Goal: Task Accomplishment & Management: Manage account settings

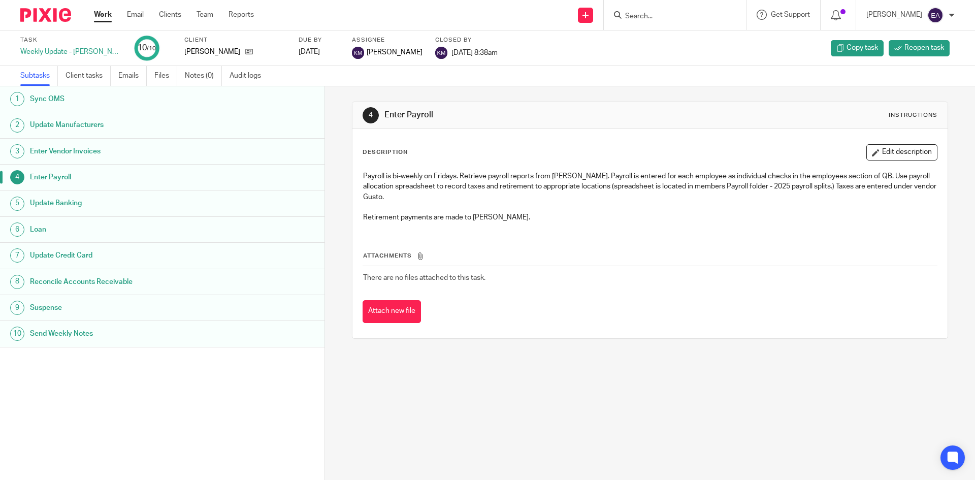
click at [86, 149] on h1 "Enter Vendor Invoices" at bounding box center [125, 151] width 190 height 15
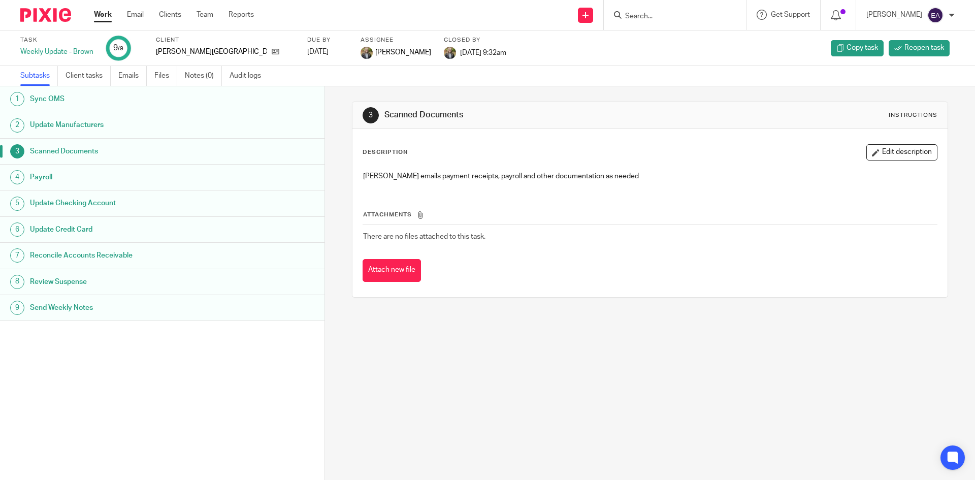
click at [58, 128] on h1 "Update Manufacturers" at bounding box center [125, 124] width 190 height 15
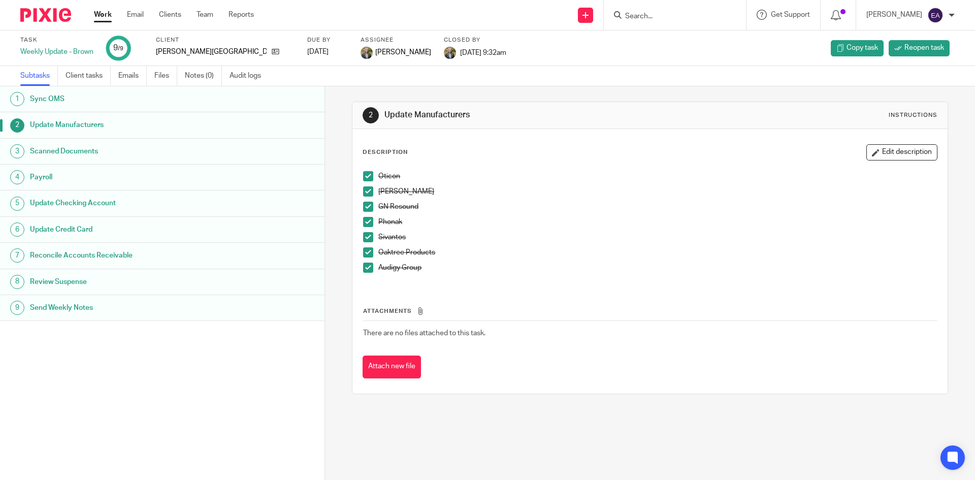
click at [63, 174] on h1 "Payroll" at bounding box center [125, 177] width 190 height 15
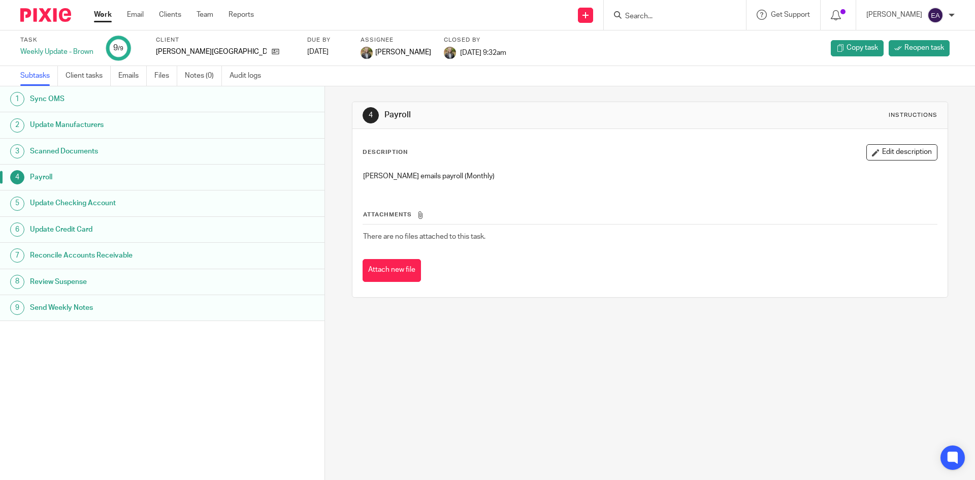
click at [77, 148] on h1 "Scanned Documents" at bounding box center [125, 151] width 190 height 15
click at [688, 16] on input "Search" at bounding box center [669, 16] width 91 height 9
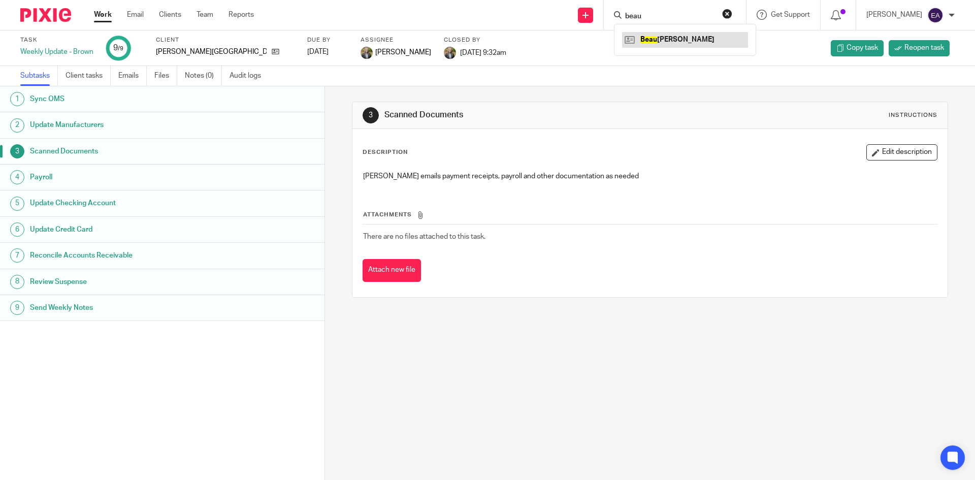
type input "beau"
click at [685, 39] on link at bounding box center [685, 39] width 126 height 15
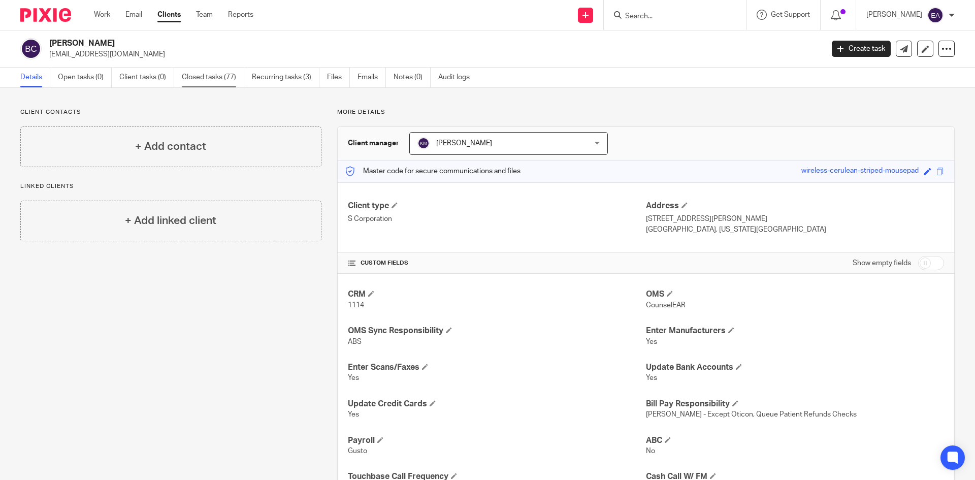
click at [200, 81] on link "Closed tasks (77)" at bounding box center [213, 78] width 62 height 20
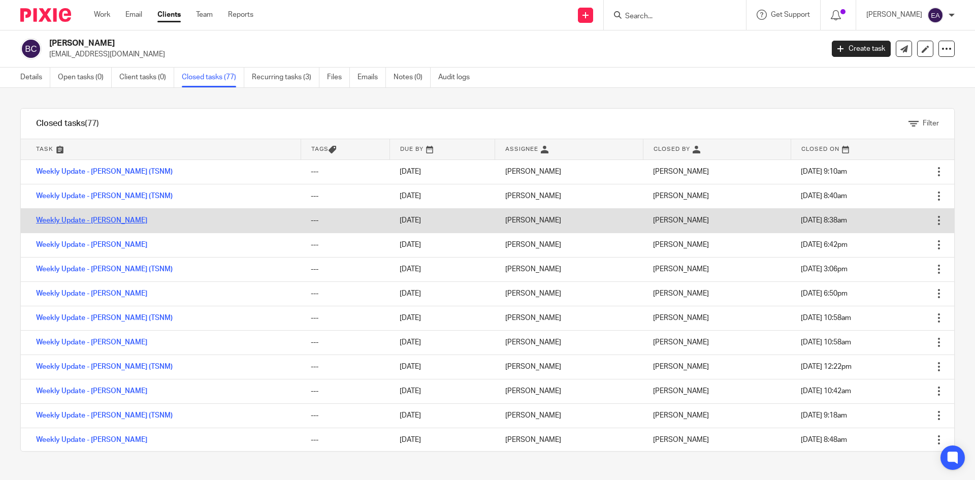
click at [100, 219] on link "Weekly Update - [PERSON_NAME]" at bounding box center [91, 220] width 111 height 7
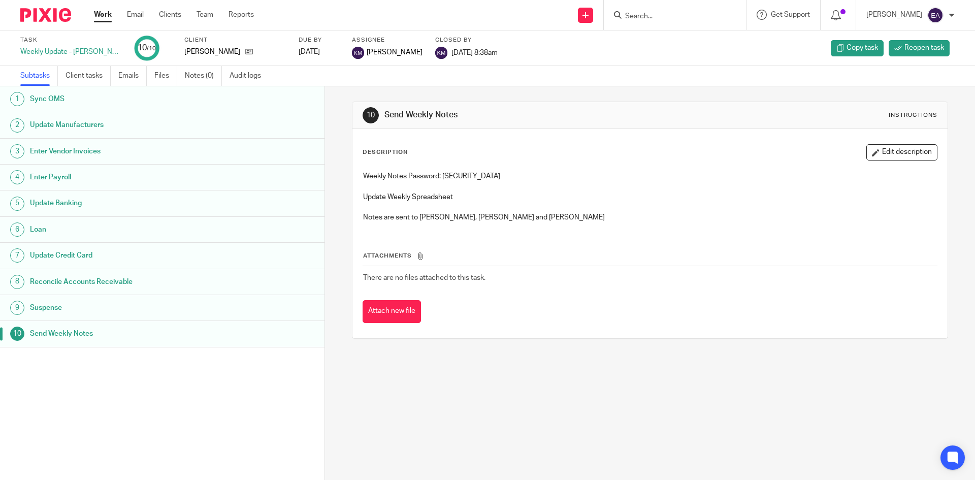
click at [104, 123] on h1 "Update Manufacturers" at bounding box center [125, 124] width 190 height 15
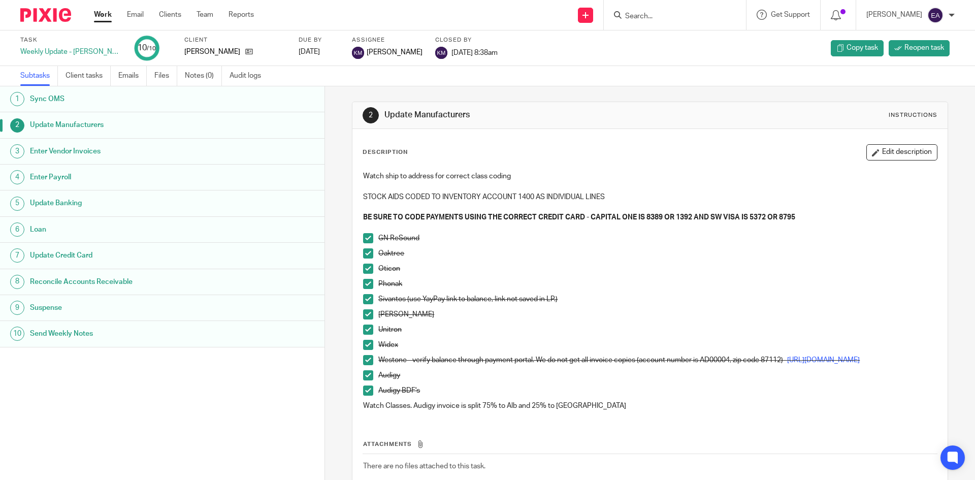
click at [75, 156] on h1 "Enter Vendor Invoices" at bounding box center [125, 151] width 190 height 15
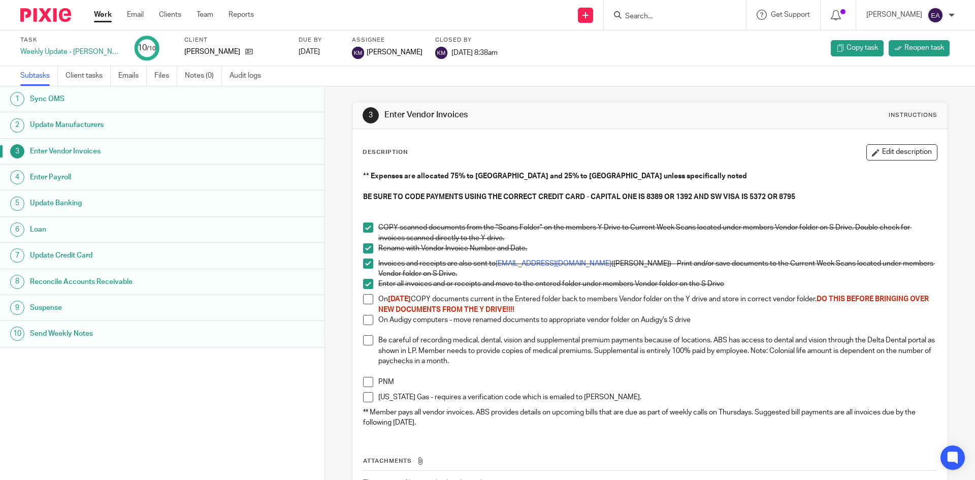
click at [364, 299] on span at bounding box center [368, 299] width 10 height 10
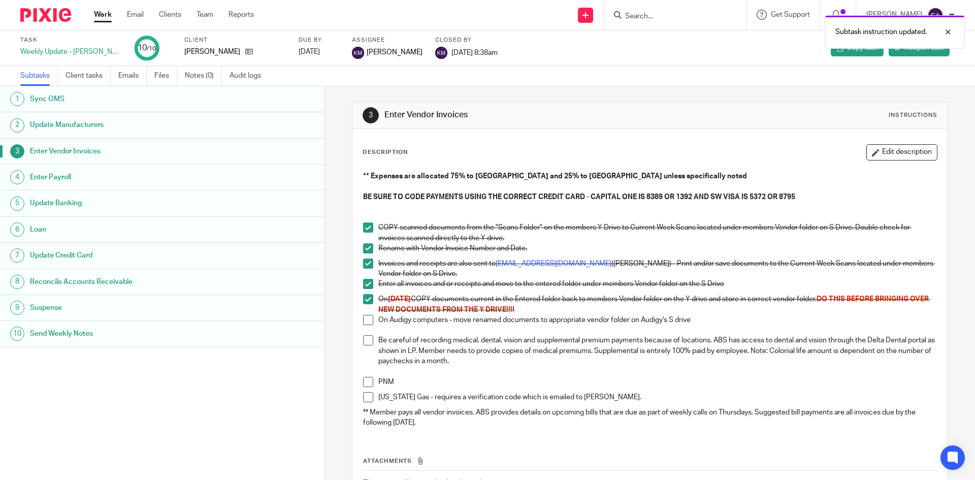
click at [363, 318] on span at bounding box center [368, 320] width 10 height 10
click at [364, 337] on span at bounding box center [368, 340] width 10 height 10
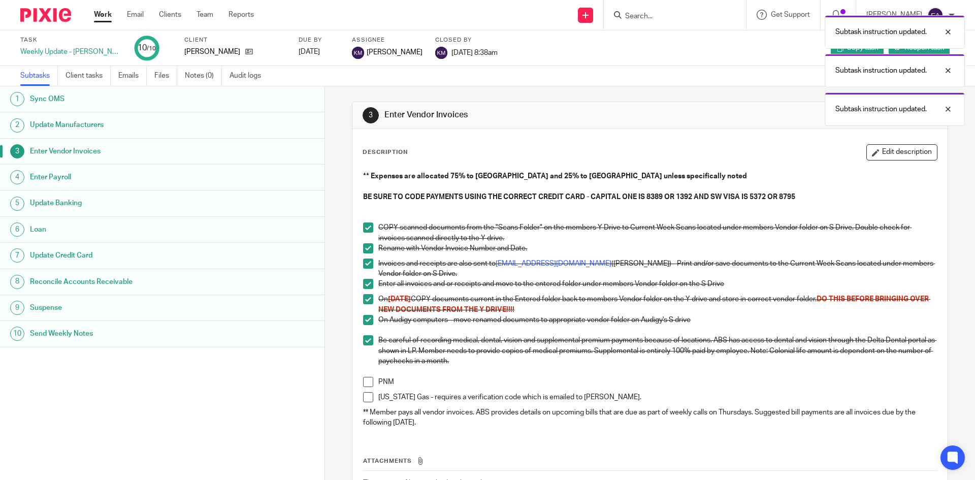
click at [369, 378] on span at bounding box center [368, 382] width 10 height 10
click at [368, 390] on li "PNM" at bounding box center [650, 384] width 574 height 15
click at [367, 395] on span at bounding box center [368, 397] width 10 height 10
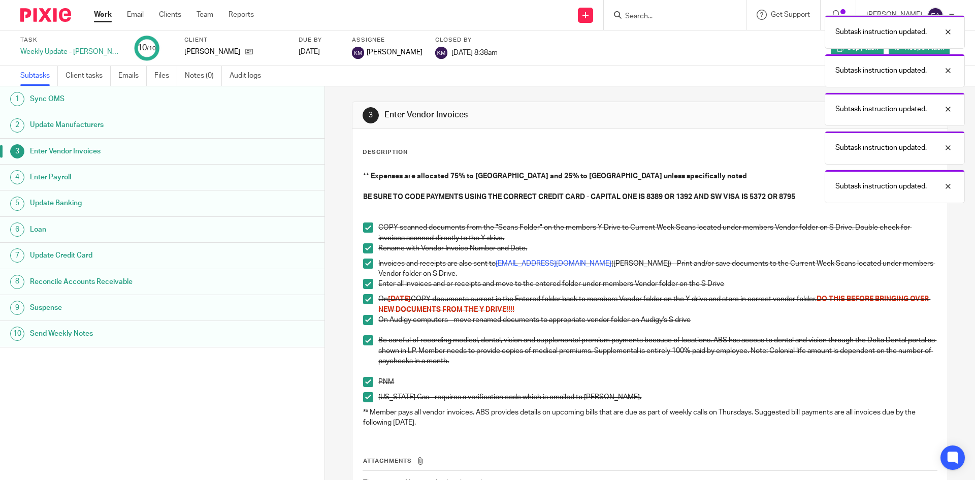
click at [77, 205] on h1 "Update Banking" at bounding box center [125, 203] width 190 height 15
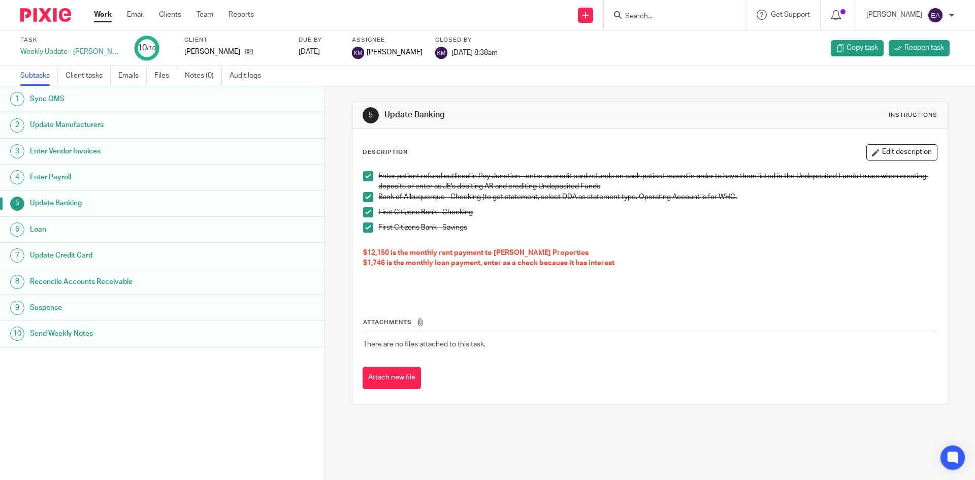
click at [71, 232] on h1 "Loan" at bounding box center [125, 229] width 190 height 15
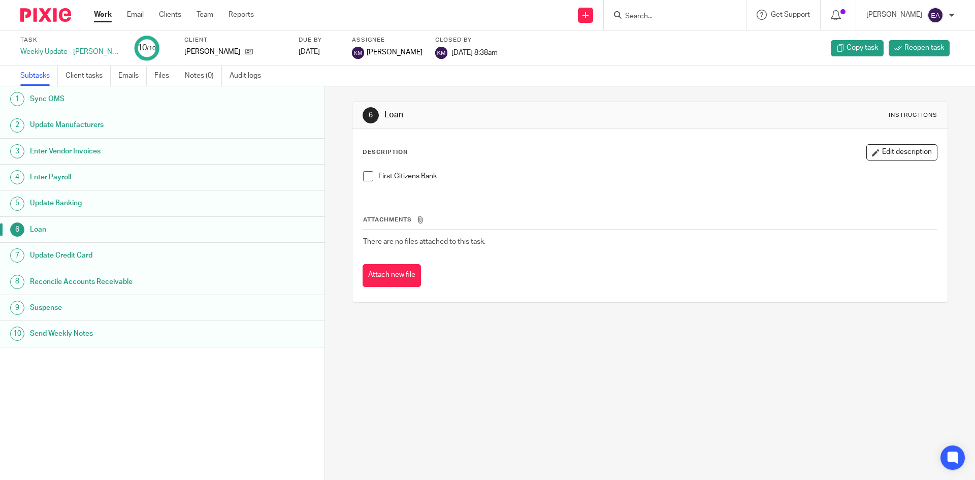
click at [70, 254] on h1 "Update Credit Card" at bounding box center [125, 255] width 190 height 15
